Goal: Communication & Community: Connect with others

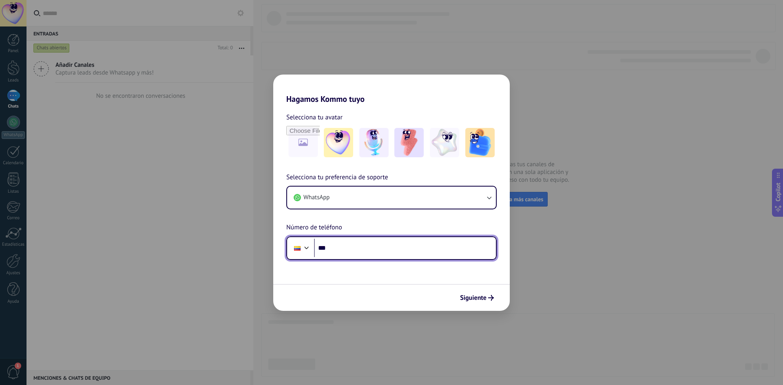
click at [360, 253] on input "***" at bounding box center [405, 248] width 182 height 19
type input "**********"
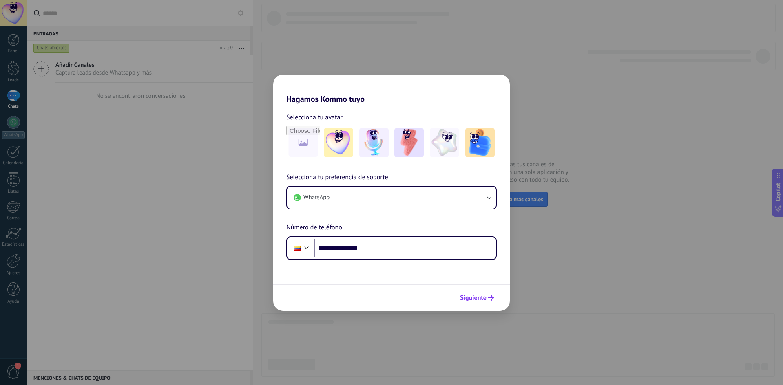
click at [485, 298] on span "Siguiente" at bounding box center [473, 298] width 27 height 6
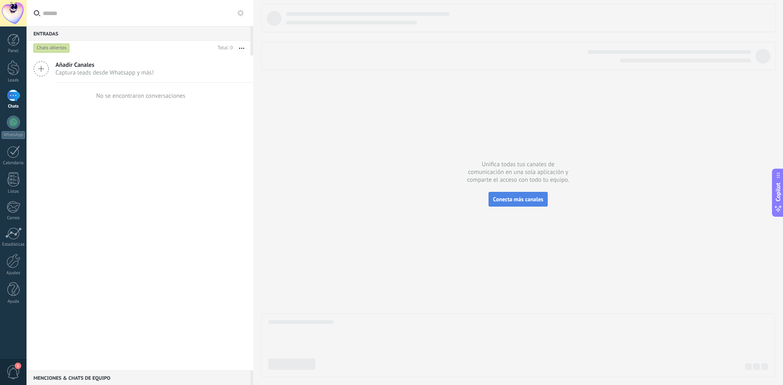
click at [528, 203] on button "Conecta más canales" at bounding box center [518, 199] width 59 height 15
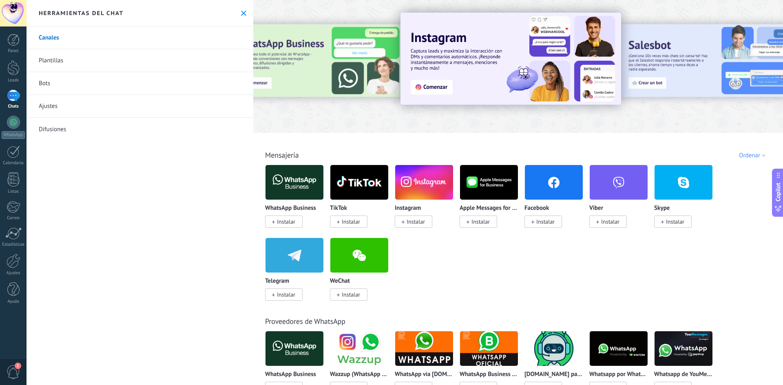
click at [301, 181] on img at bounding box center [294, 183] width 58 height 40
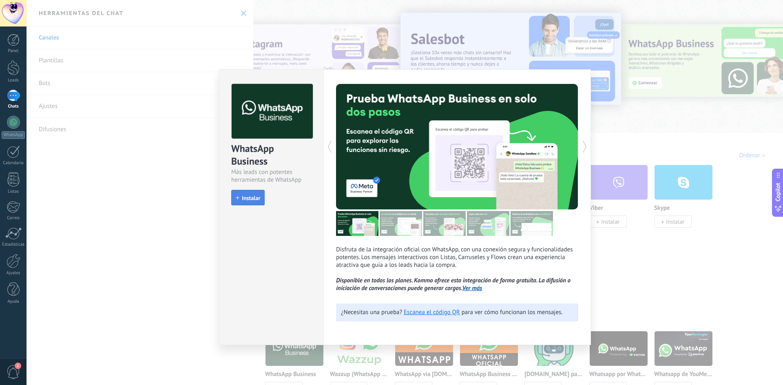
click at [257, 199] on span "Instalar" at bounding box center [251, 198] width 18 height 6
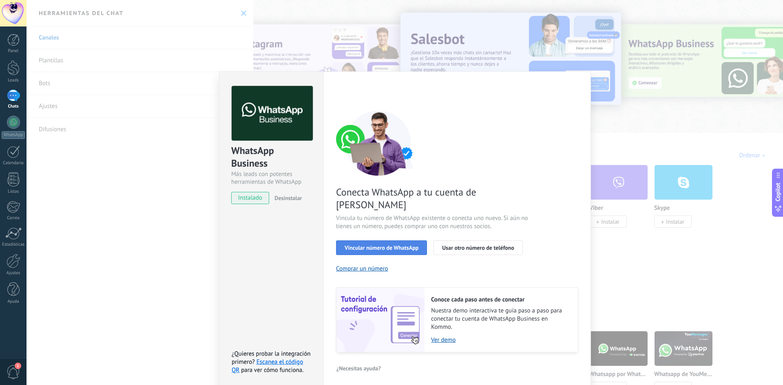
click at [401, 245] on span "Vincular número de WhatsApp" at bounding box center [382, 248] width 74 height 6
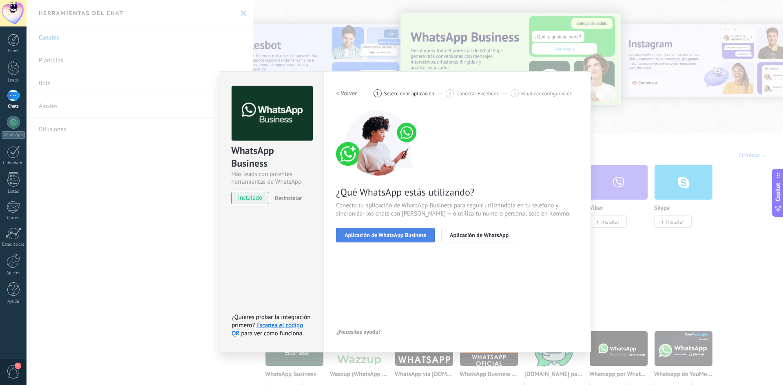
click at [418, 234] on span "Aplicación de WhatsApp Business" at bounding box center [386, 235] width 82 height 6
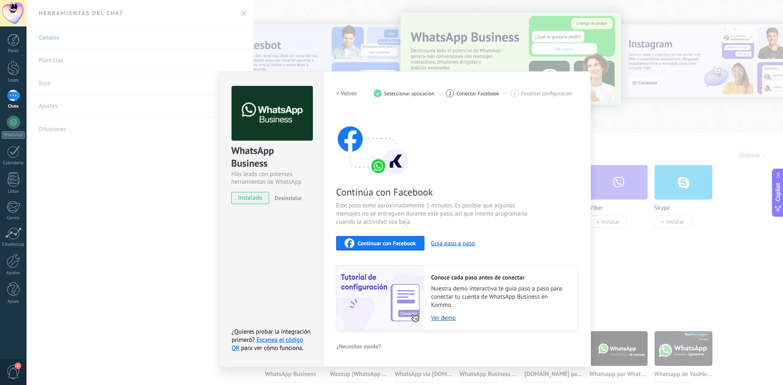
click at [409, 245] on span "Continuar con Facebook" at bounding box center [387, 244] width 58 height 6
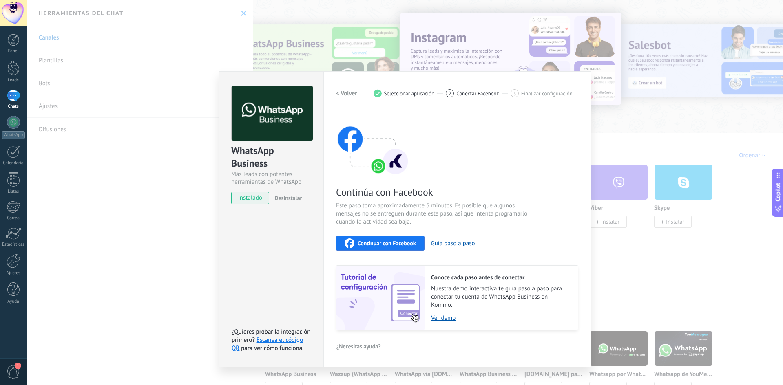
click at [386, 242] on span "Continuar con Facebook" at bounding box center [387, 244] width 58 height 6
click at [385, 242] on span "Continuar con Facebook" at bounding box center [387, 244] width 58 height 6
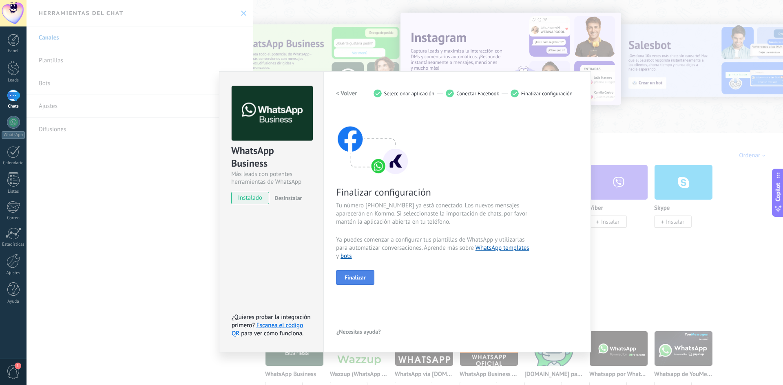
click at [367, 281] on button "Finalizar" at bounding box center [355, 277] width 38 height 15
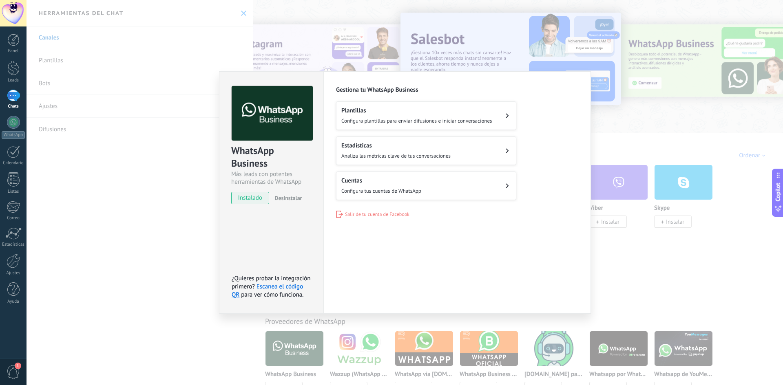
click at [389, 185] on div "Cuentas Configura tus cuentas de WhatsApp" at bounding box center [381, 186] width 80 height 18
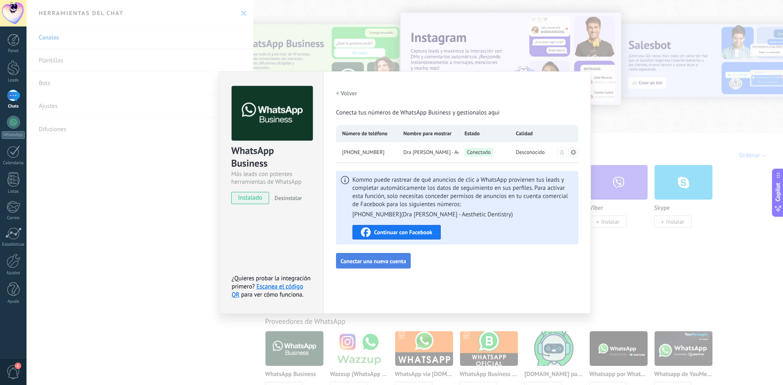
click at [378, 262] on span "Conectar una nueva cuenta" at bounding box center [373, 262] width 66 height 6
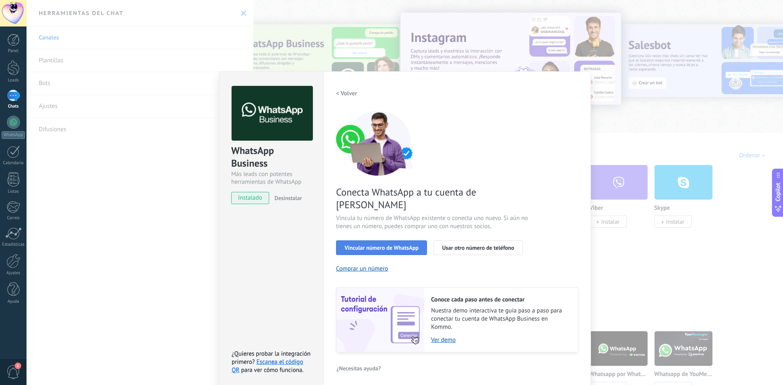
click at [405, 245] on span "Vincular número de WhatsApp" at bounding box center [382, 248] width 74 height 6
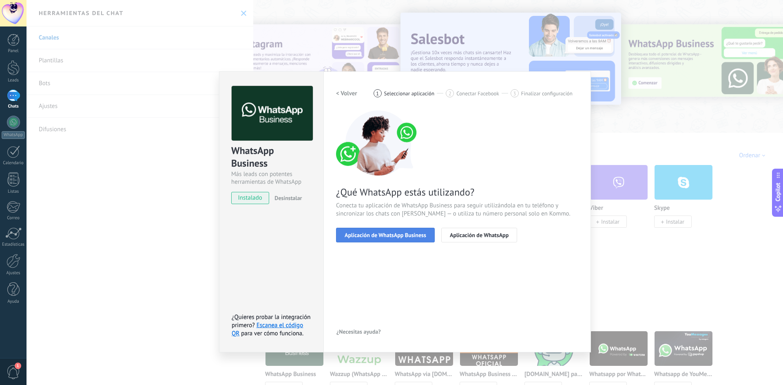
click at [392, 237] on span "Aplicación de WhatsApp Business" at bounding box center [386, 235] width 82 height 6
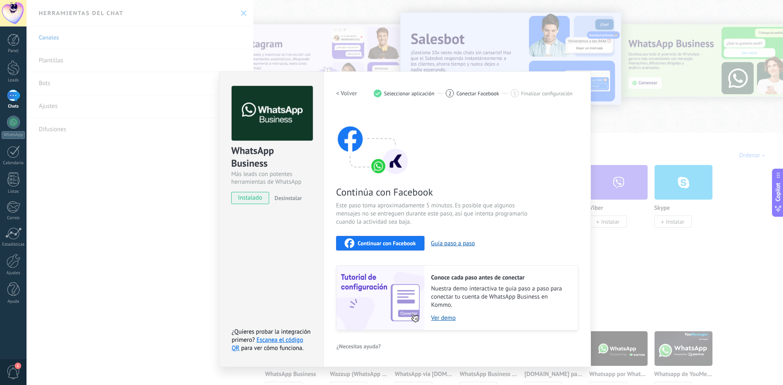
click at [391, 241] on span "Continuar con Facebook" at bounding box center [387, 244] width 58 height 6
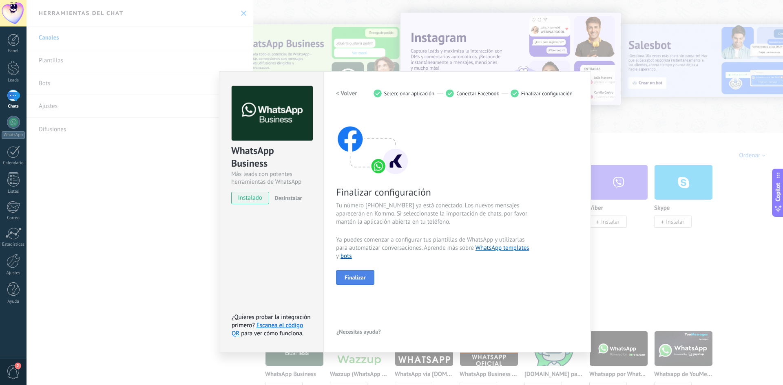
click at [358, 278] on span "Finalizar" at bounding box center [355, 278] width 21 height 6
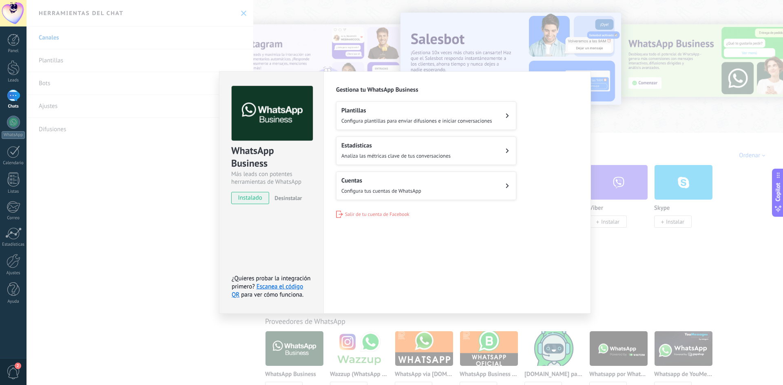
click at [382, 191] on span "Configura tus cuentas de WhatsApp" at bounding box center [381, 191] width 80 height 7
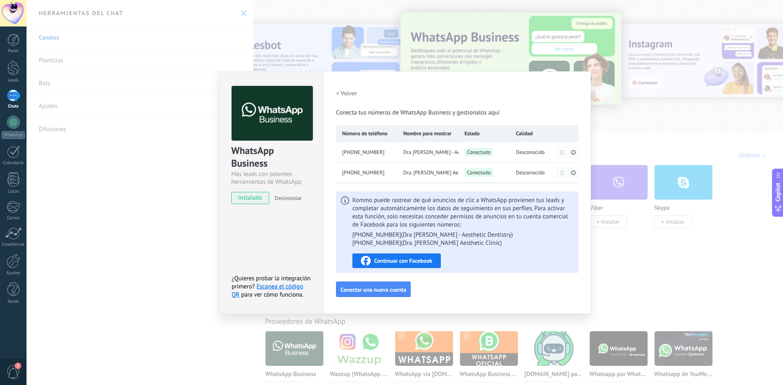
click at [657, 135] on div "WhatsApp Business Más leads con potentes herramientas de WhatsApp instalado Des…" at bounding box center [405, 192] width 756 height 385
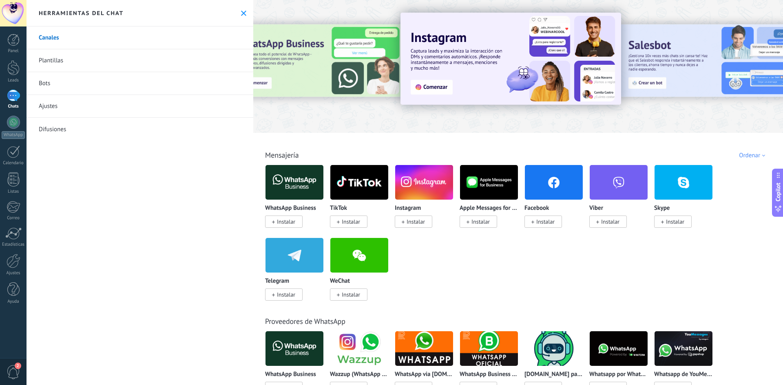
click at [11, 372] on span "2" at bounding box center [14, 372] width 14 height 14
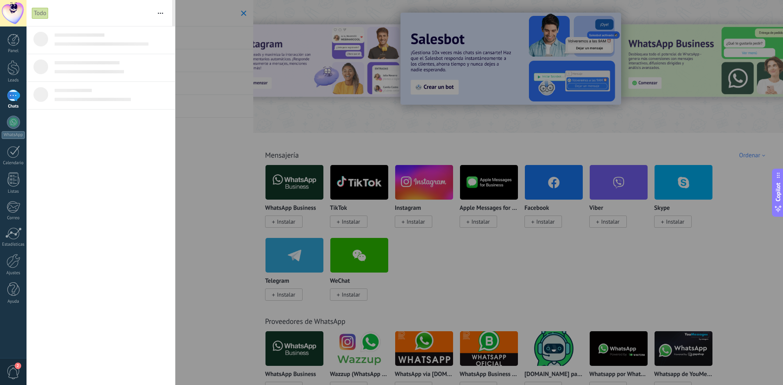
click at [15, 373] on span "2" at bounding box center [14, 372] width 14 height 14
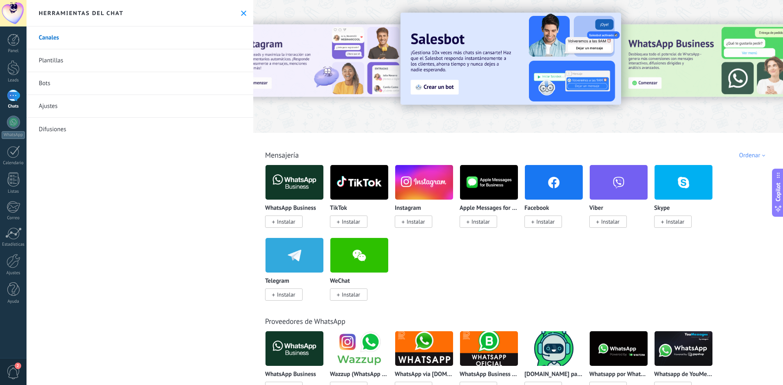
click at [15, 372] on span "2" at bounding box center [14, 372] width 14 height 14
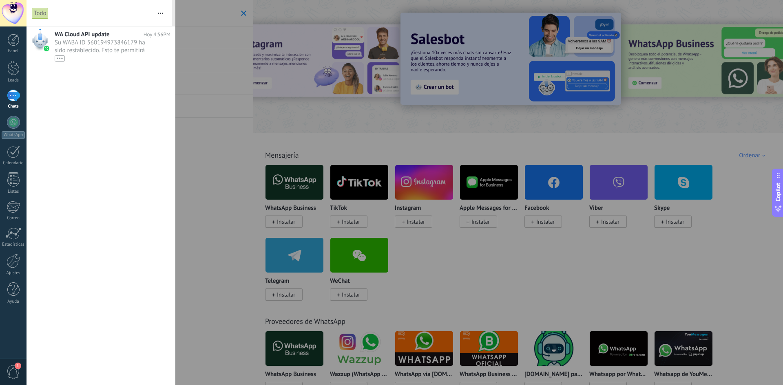
click at [46, 12] on div "Todo" at bounding box center [40, 13] width 17 height 12
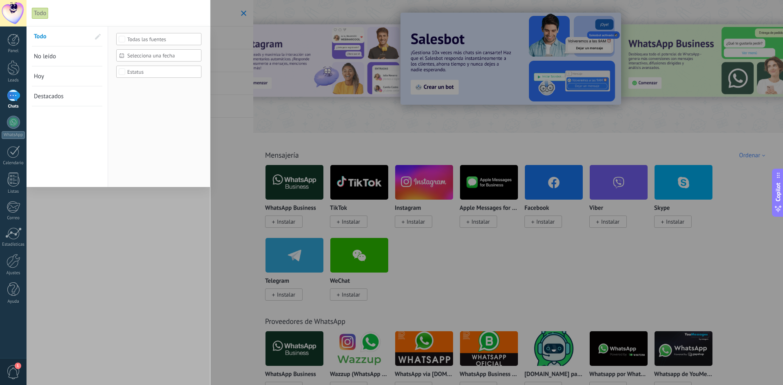
click at [46, 12] on div "Todo" at bounding box center [40, 13] width 17 height 12
click at [15, 371] on span "1" at bounding box center [14, 372] width 14 height 14
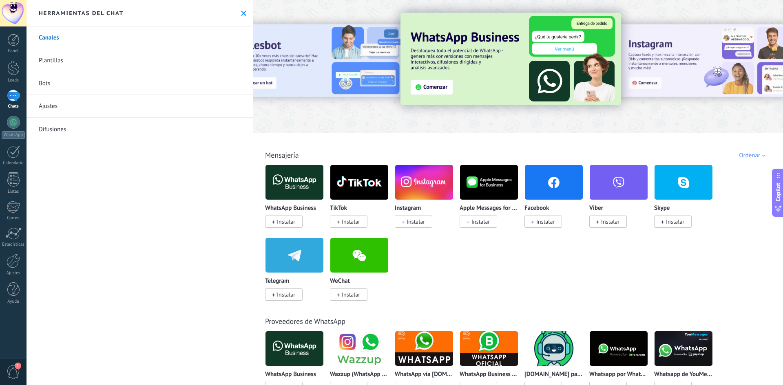
click at [15, 372] on span "1" at bounding box center [14, 372] width 14 height 14
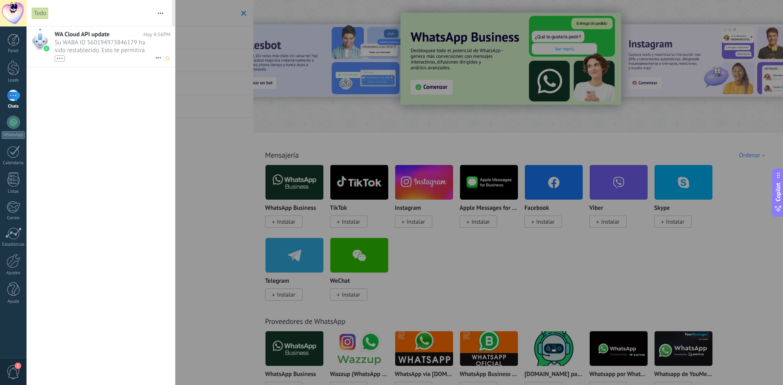
click at [155, 58] on use at bounding box center [157, 57] width 5 height 1
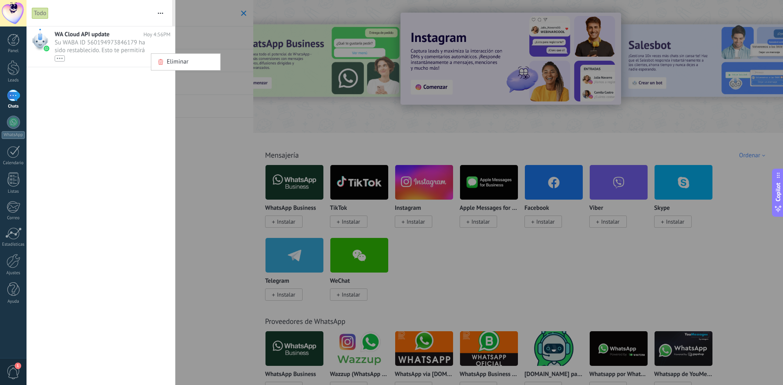
click at [84, 94] on div at bounding box center [391, 192] width 783 height 385
click at [55, 58] on div "•••" at bounding box center [60, 58] width 10 height 6
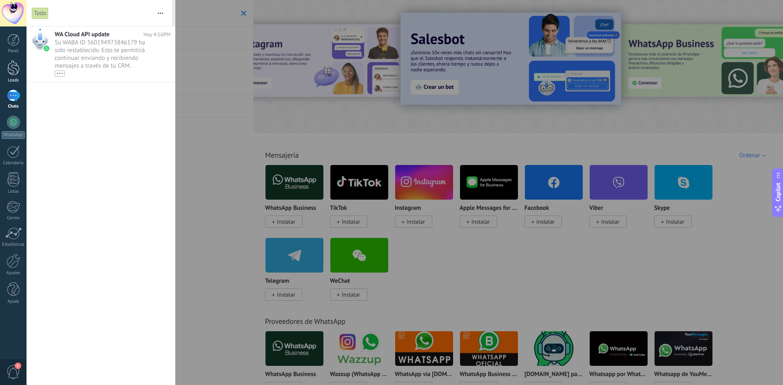
click at [10, 72] on div at bounding box center [13, 67] width 12 height 15
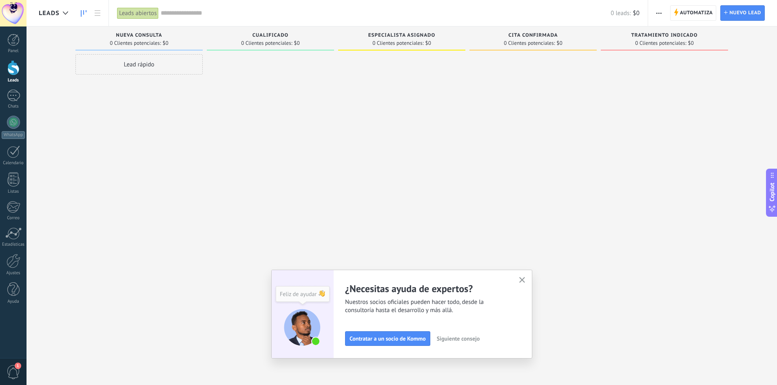
click at [521, 279] on button "button" at bounding box center [522, 280] width 10 height 11
